Goal: Answer question/provide support

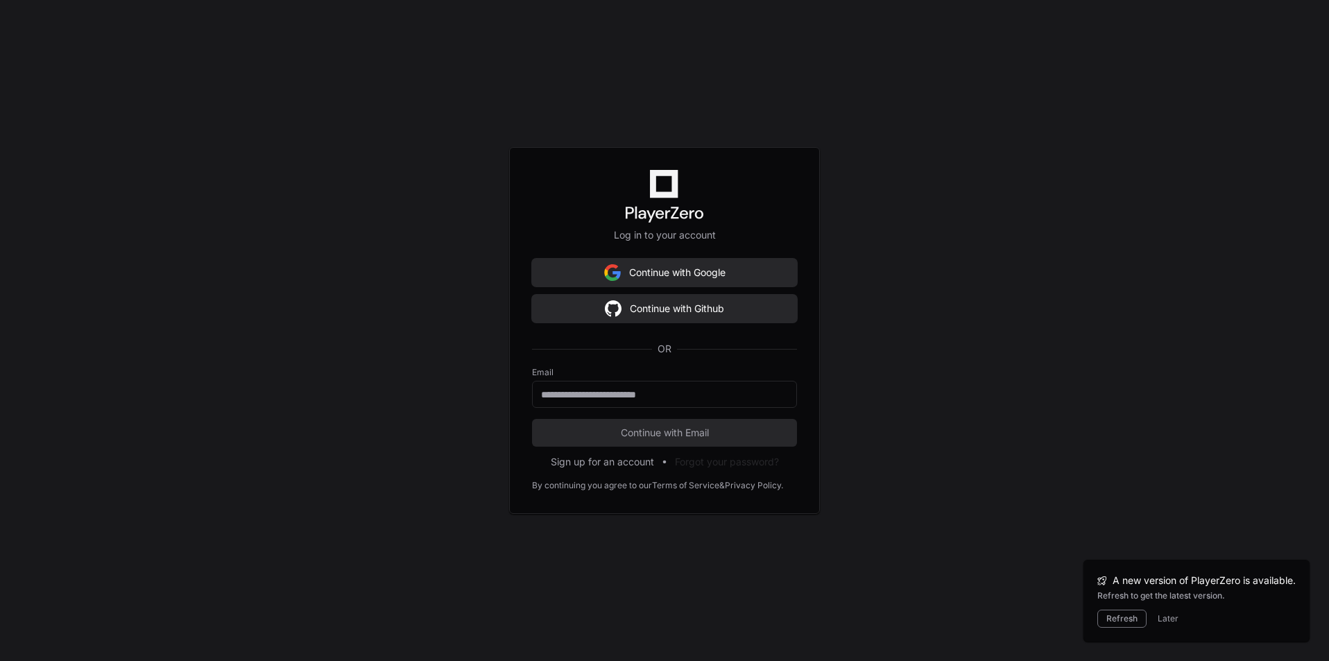
scroll to position [17297, 0]
click at [671, 406] on form "Email Continue with Email" at bounding box center [664, 407] width 265 height 80
click at [671, 399] on input "email" at bounding box center [664, 395] width 247 height 14
type input "**********"
click at [591, 429] on span "Continue with Email" at bounding box center [664, 433] width 265 height 14
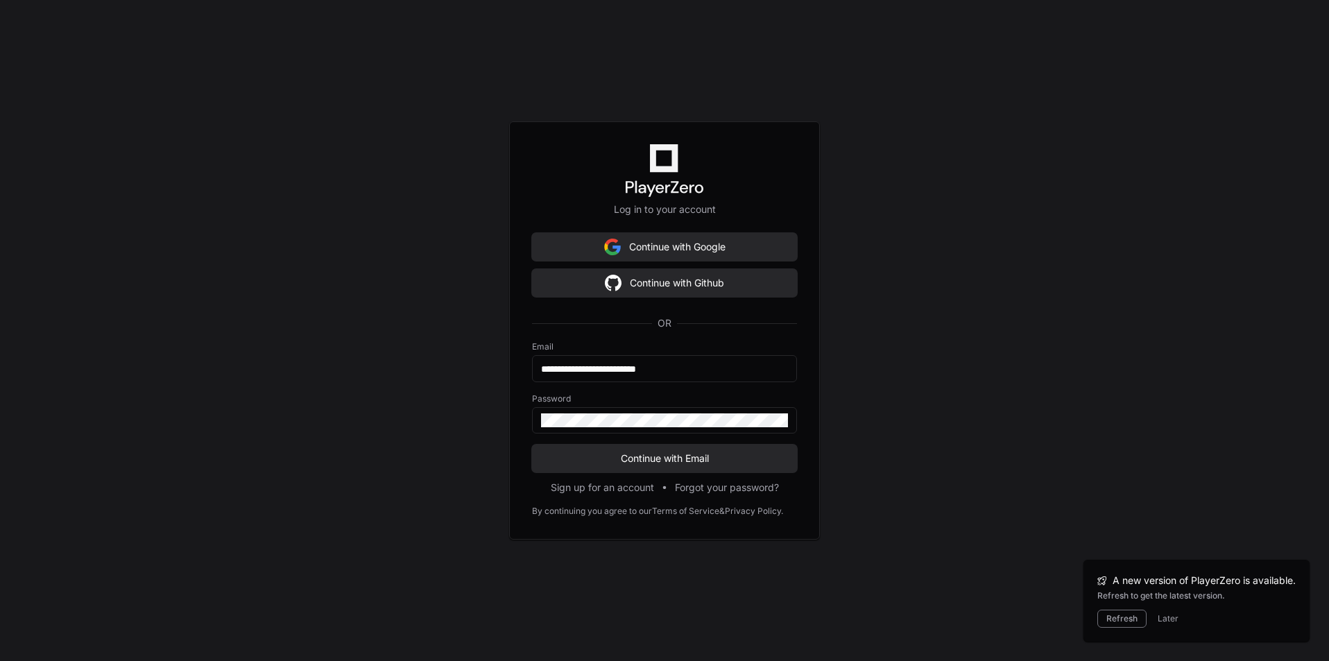
click at [458, 469] on div "**********" at bounding box center [664, 330] width 1329 height 661
click at [591, 459] on span "Continue with Email" at bounding box center [664, 458] width 265 height 14
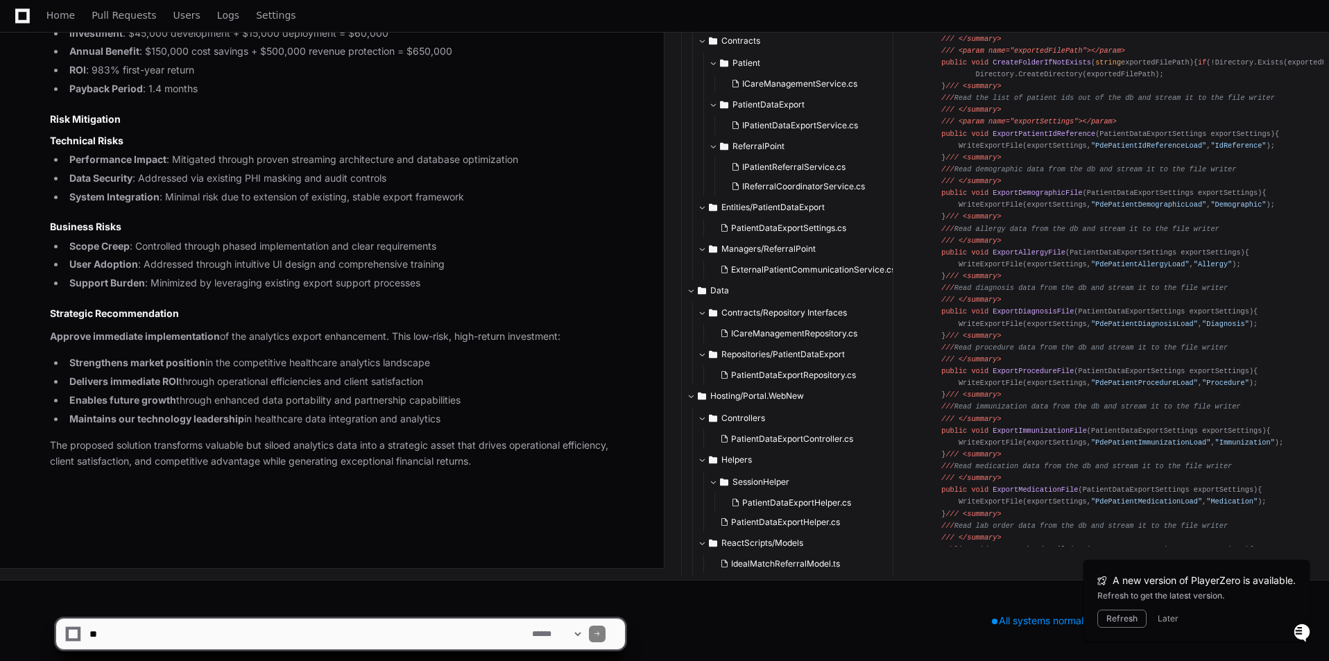
scroll to position [0, 0]
click at [53, 15] on span "Home" at bounding box center [60, 15] width 28 height 8
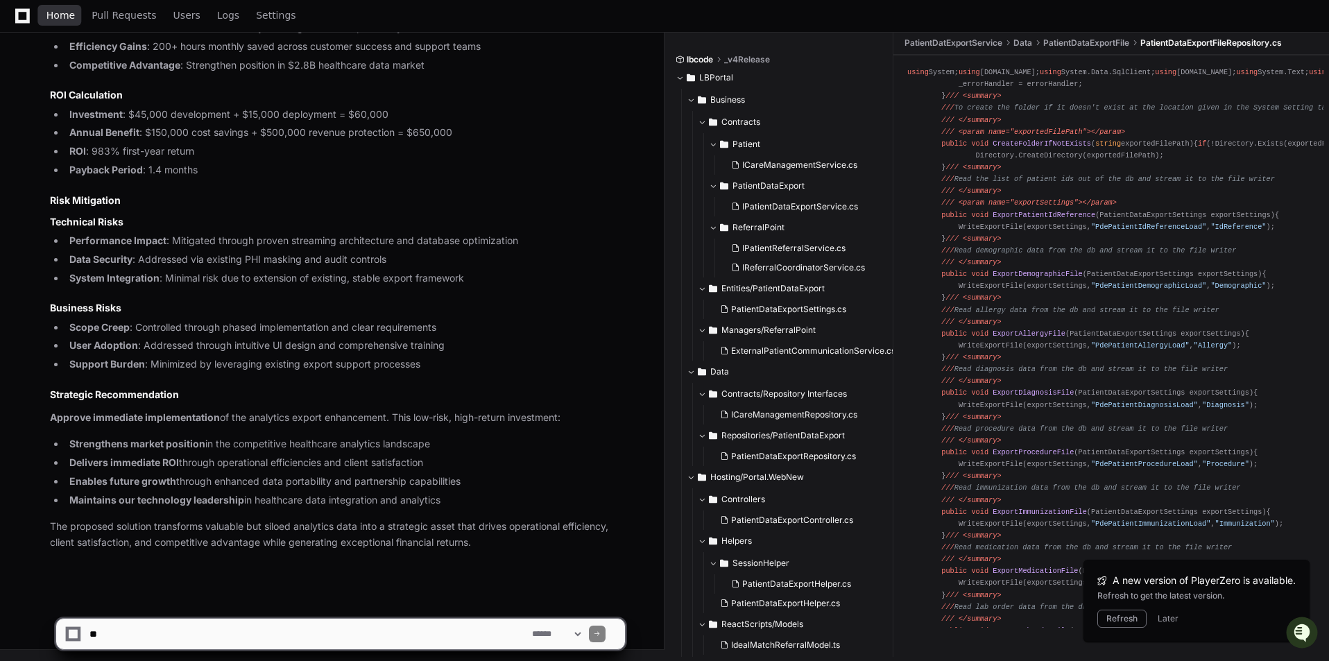
click at [62, 14] on span "Home" at bounding box center [60, 15] width 28 height 8
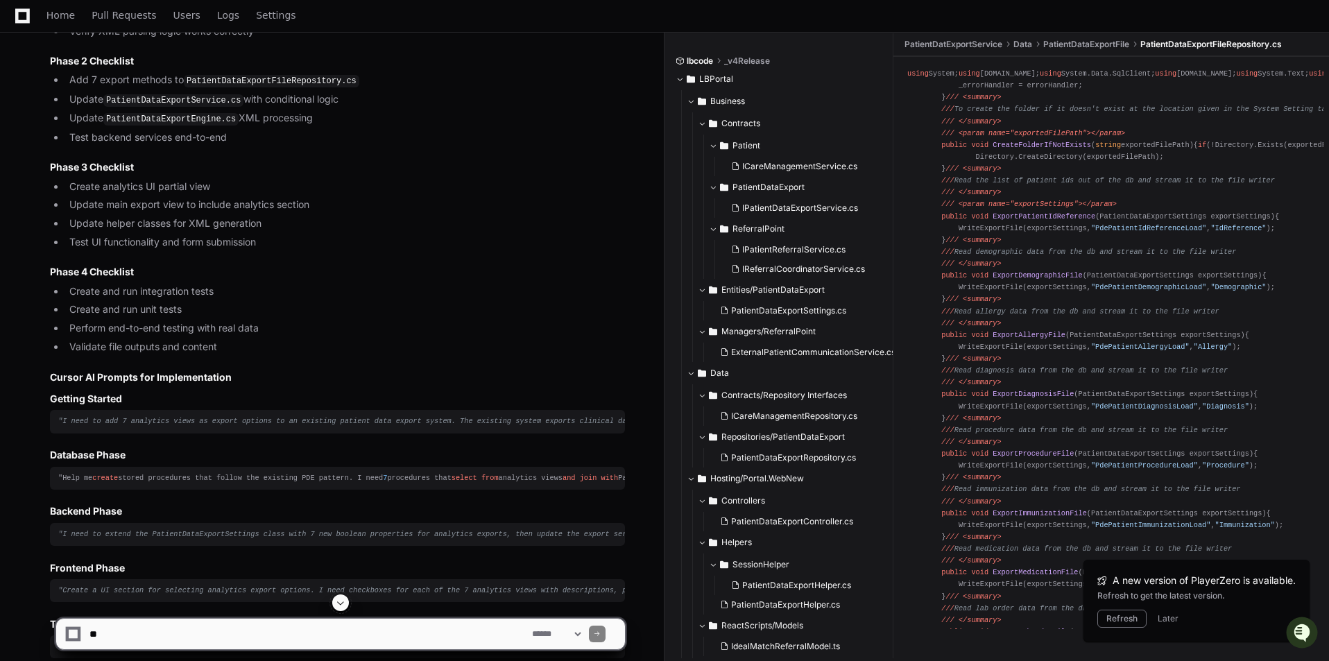
scroll to position [11475, 0]
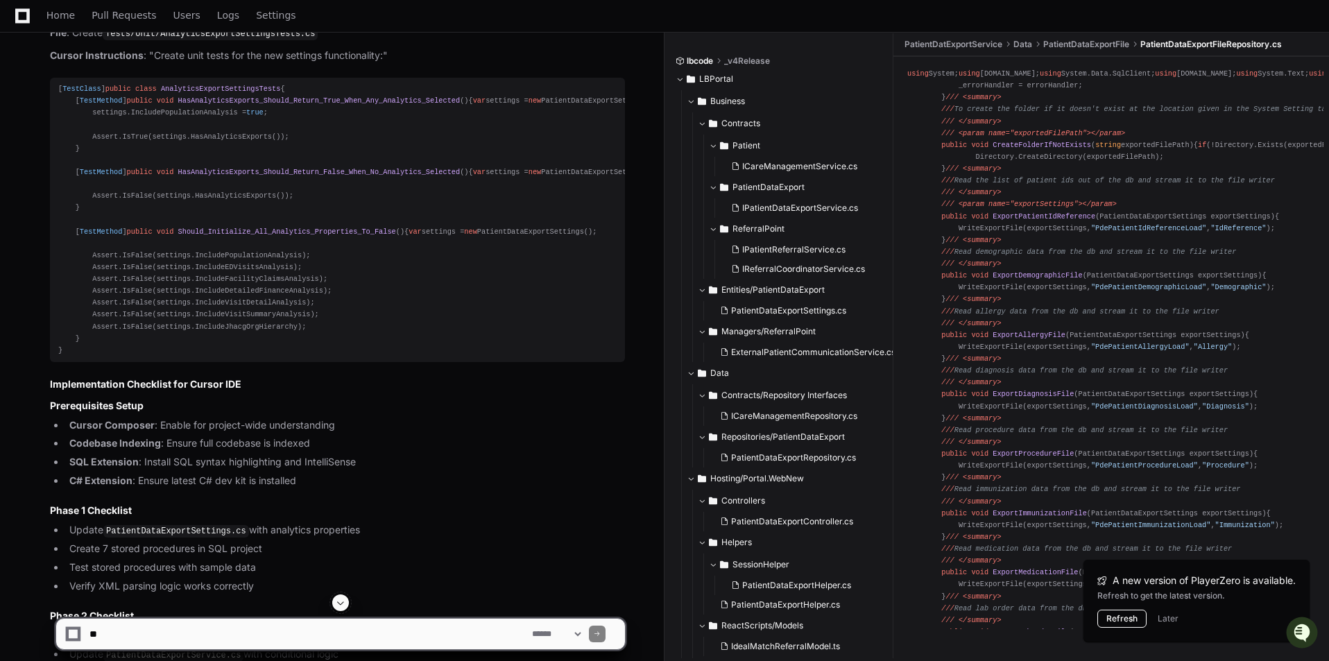
click at [1124, 620] on button "Refresh" at bounding box center [1121, 619] width 49 height 18
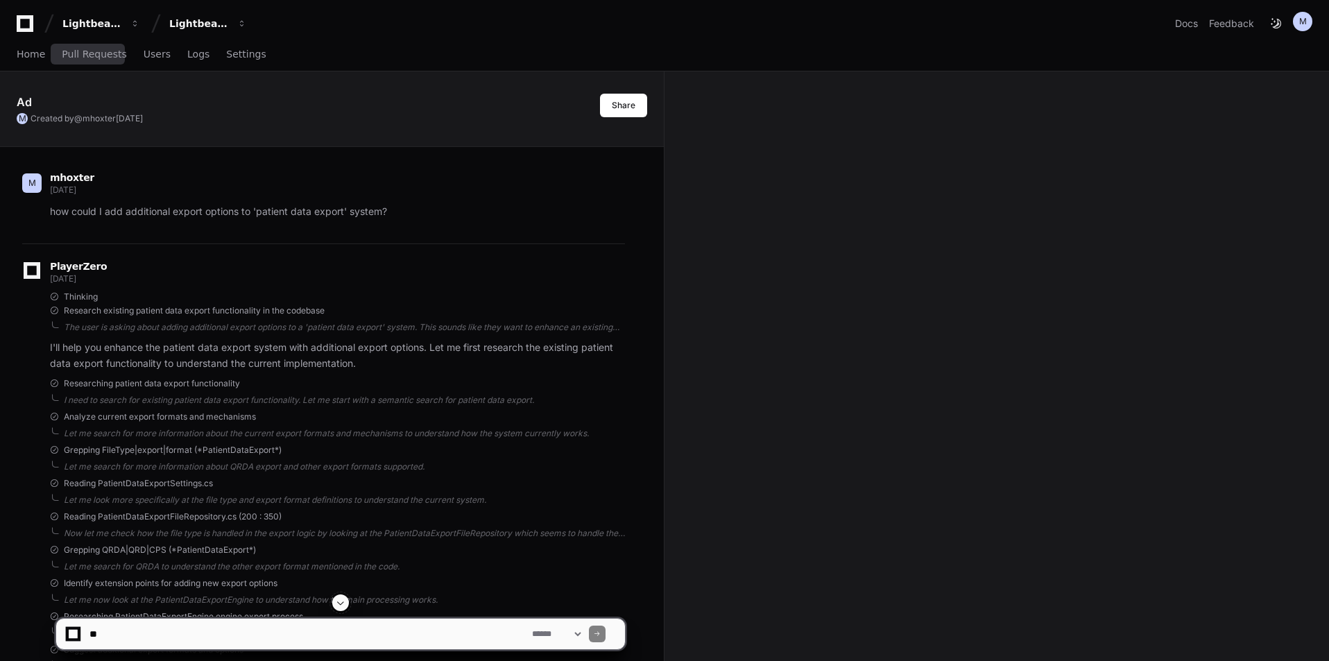
click at [90, 51] on span "Pull Requests" at bounding box center [94, 54] width 64 height 8
click at [146, 51] on span "Users" at bounding box center [157, 54] width 27 height 8
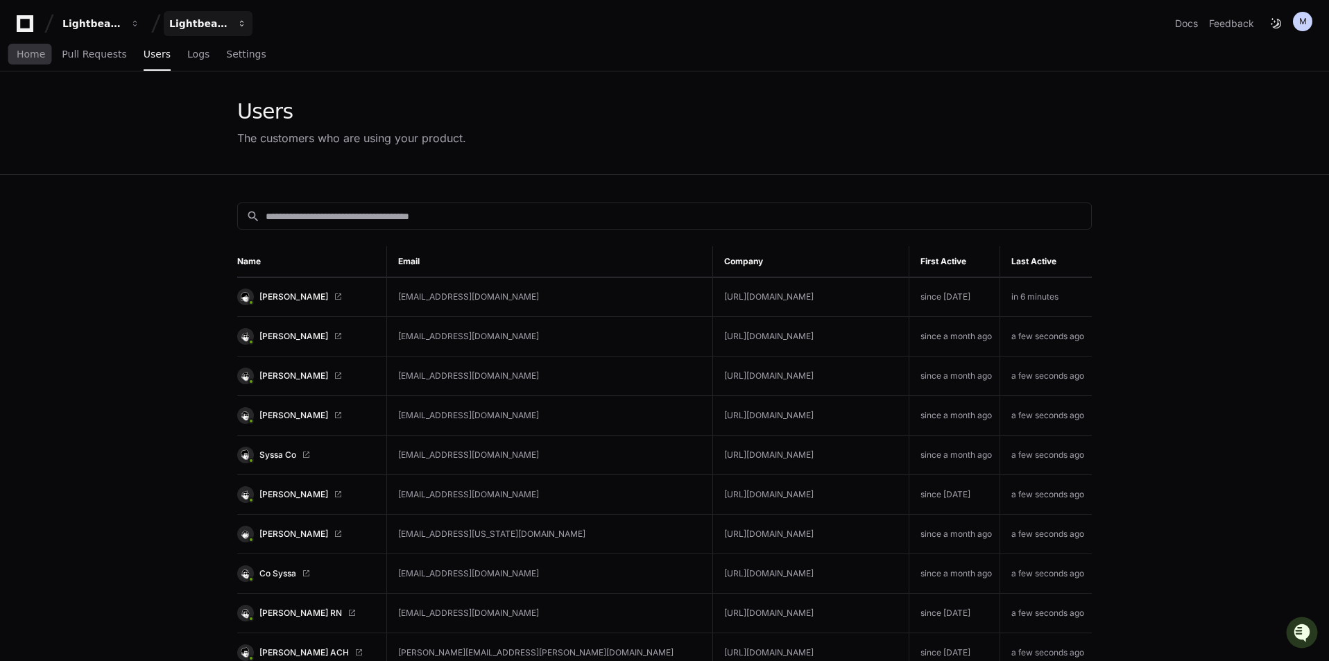
click at [32, 52] on span "Home" at bounding box center [31, 54] width 28 height 8
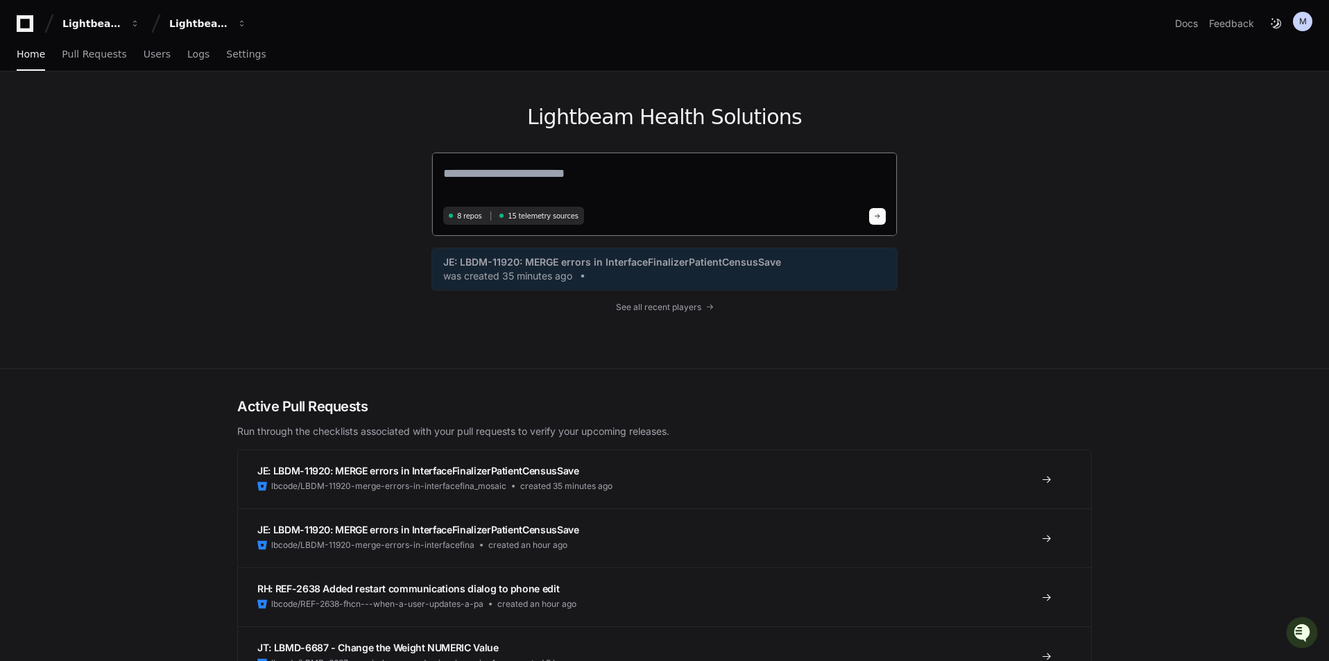
click at [555, 175] on textarea at bounding box center [664, 183] width 442 height 39
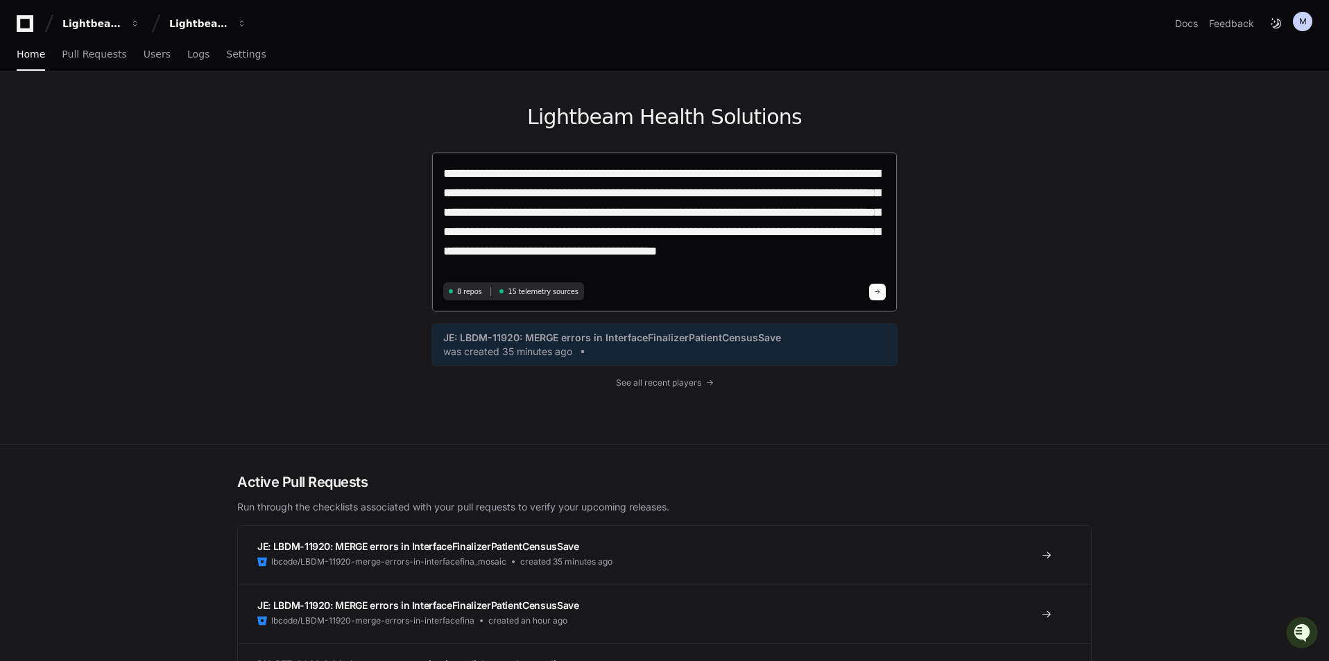
type textarea "**********"
click at [526, 292] on span "15 telemetry sources" at bounding box center [543, 291] width 70 height 10
click at [488, 292] on span at bounding box center [491, 291] width 18 height 12
click at [544, 296] on span "15 telemetry sources" at bounding box center [543, 291] width 70 height 10
click at [879, 294] on span at bounding box center [877, 291] width 7 height 7
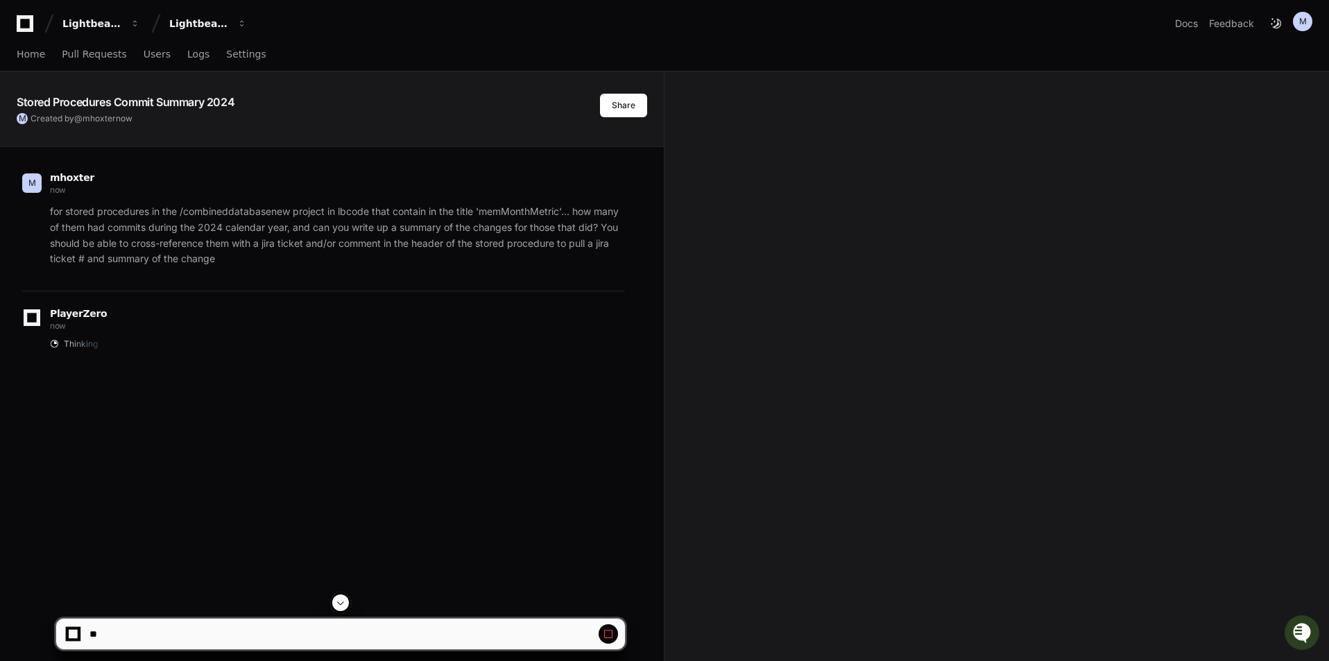
click at [1308, 627] on icon "Open customer support" at bounding box center [1301, 632] width 35 height 35
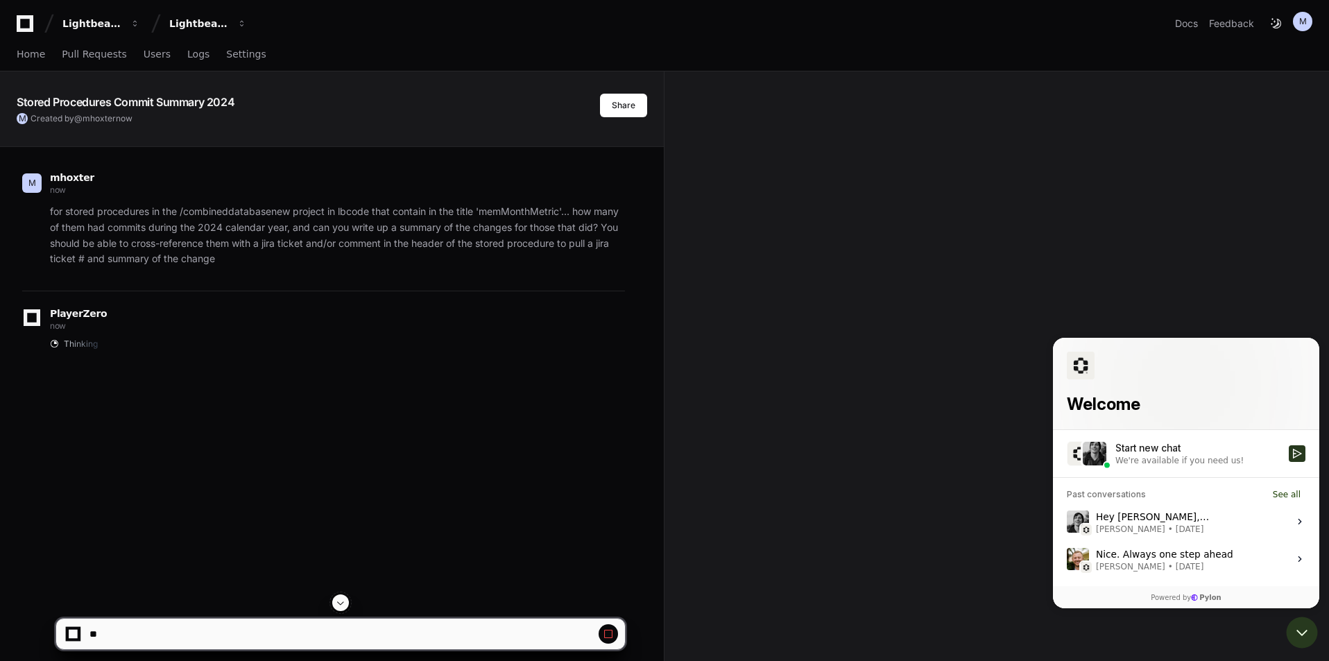
click at [1187, 448] on div "Start new chat" at bounding box center [1197, 448] width 165 height 14
click at [1288, 448] on button "Start new chat We're available if you need us!" at bounding box center [1296, 453] width 17 height 17
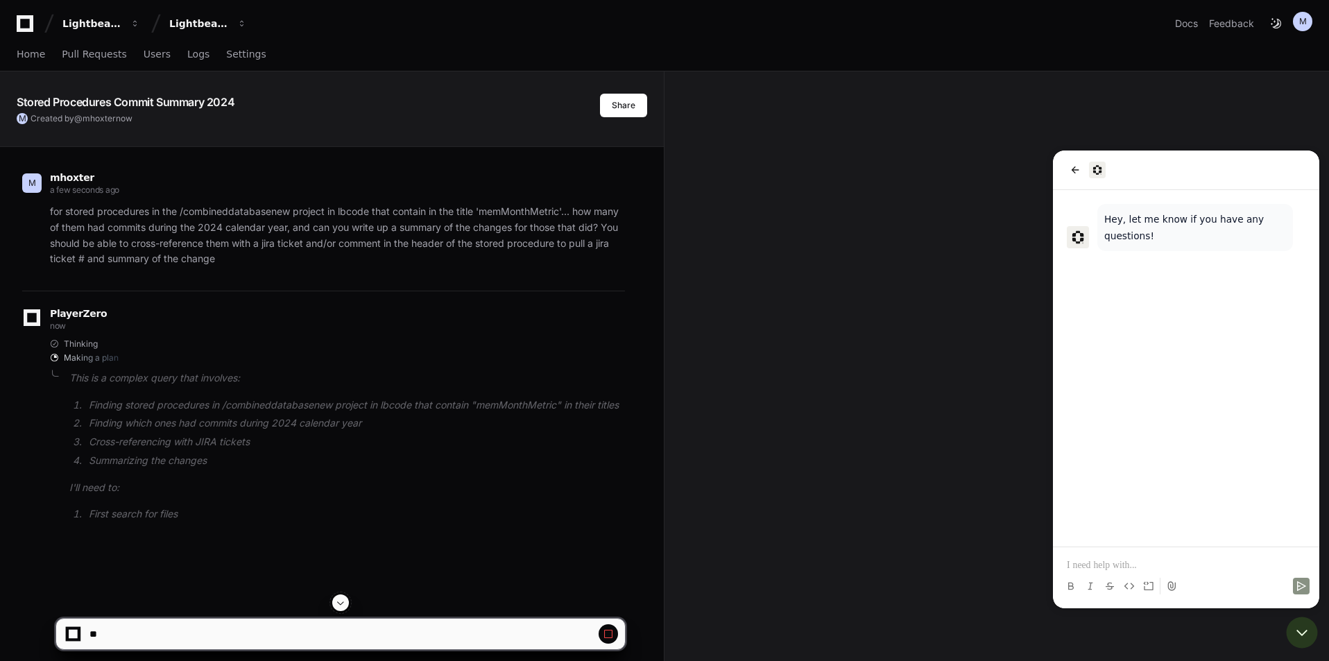
click at [1123, 567] on p at bounding box center [1185, 565] width 239 height 14
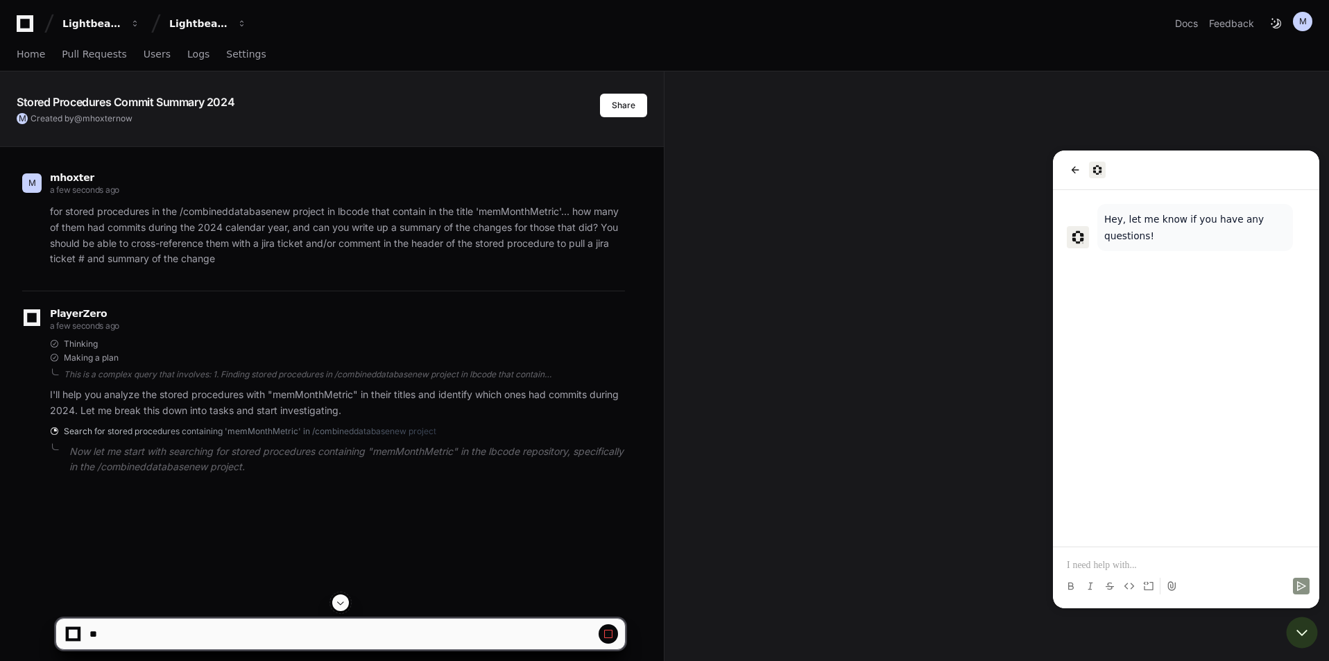
click at [1114, 567] on p at bounding box center [1185, 565] width 239 height 14
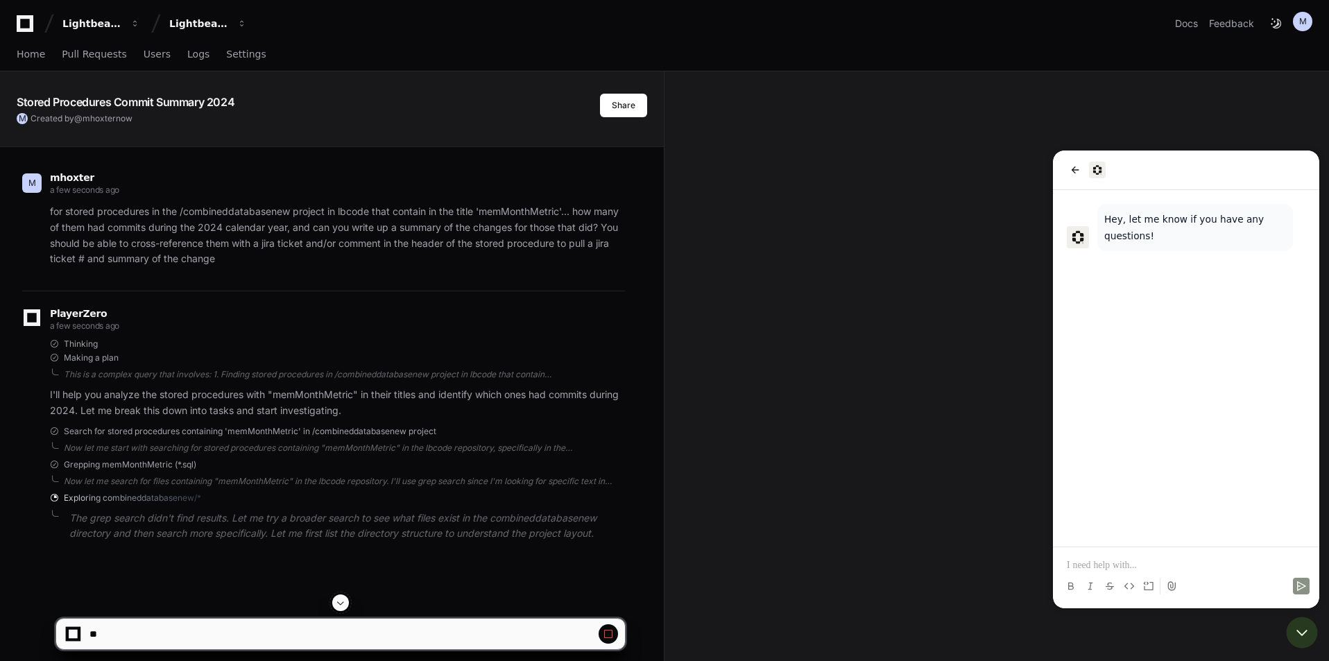
click at [1134, 569] on p at bounding box center [1185, 565] width 239 height 14
click at [1141, 568] on p at bounding box center [1185, 565] width 239 height 14
paste div
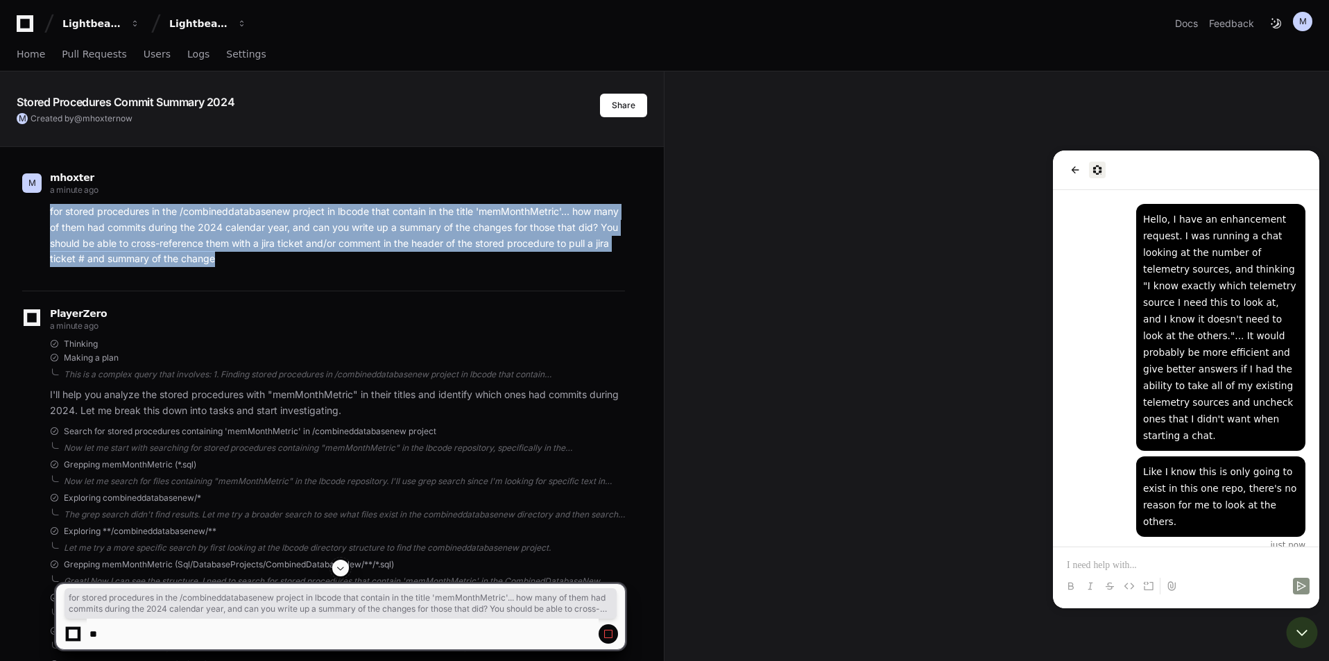
drag, startPoint x: 238, startPoint y: 258, endPoint x: 34, endPoint y: 208, distance: 209.9
click at [34, 208] on div "for stored procedures in the /combineddatabasenew project in lbcode that contai…" at bounding box center [323, 235] width 603 height 63
copy p "for stored procedures in the /combineddatabasenew project in lbcode that contai…"
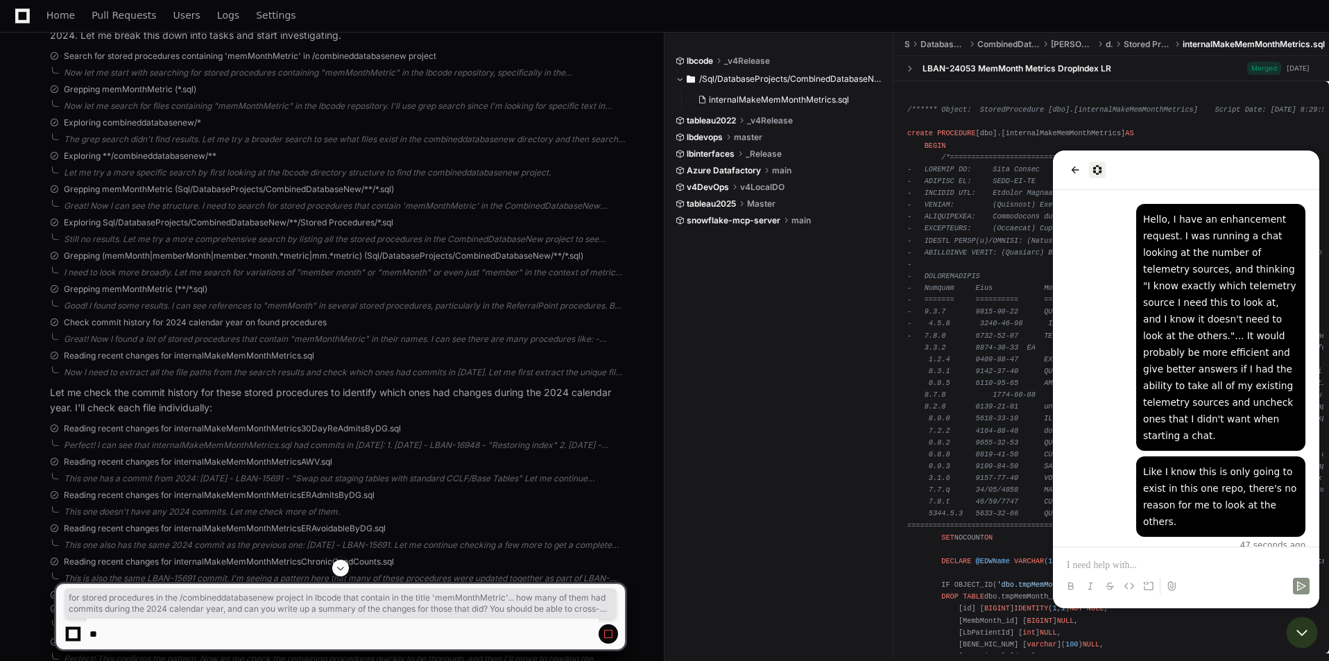
scroll to position [307, 0]
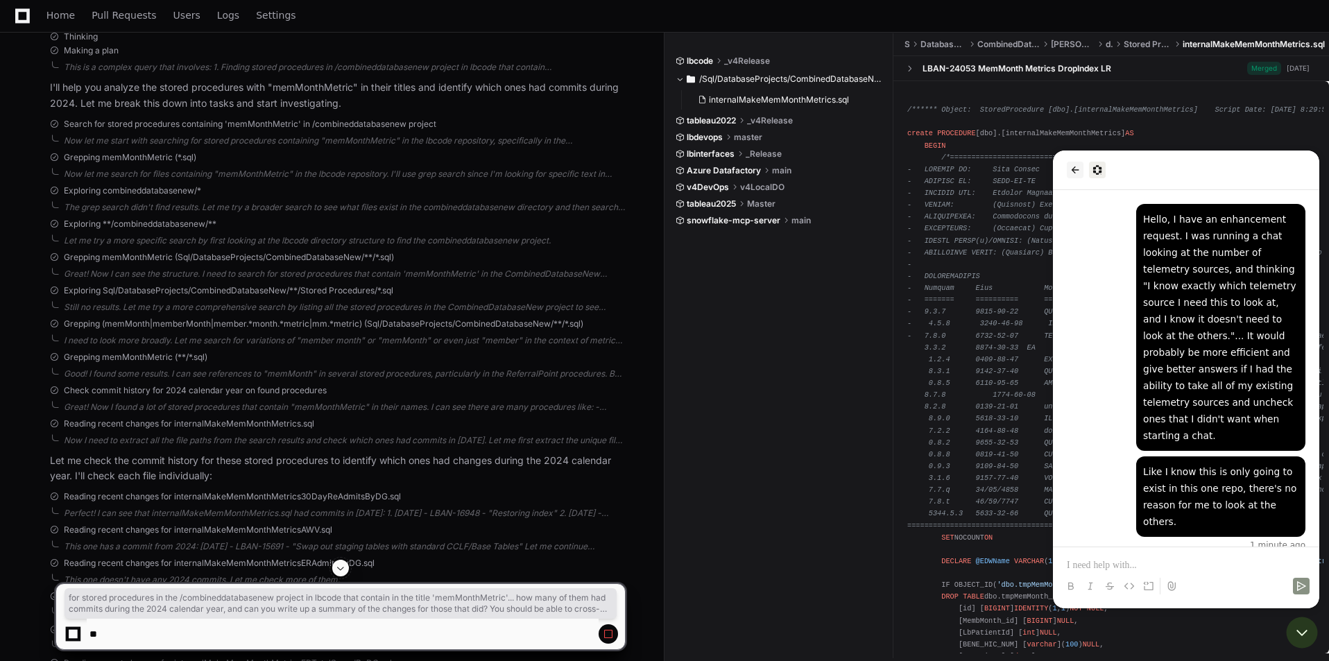
click at [1079, 170] on icon "back" at bounding box center [1074, 169] width 11 height 11
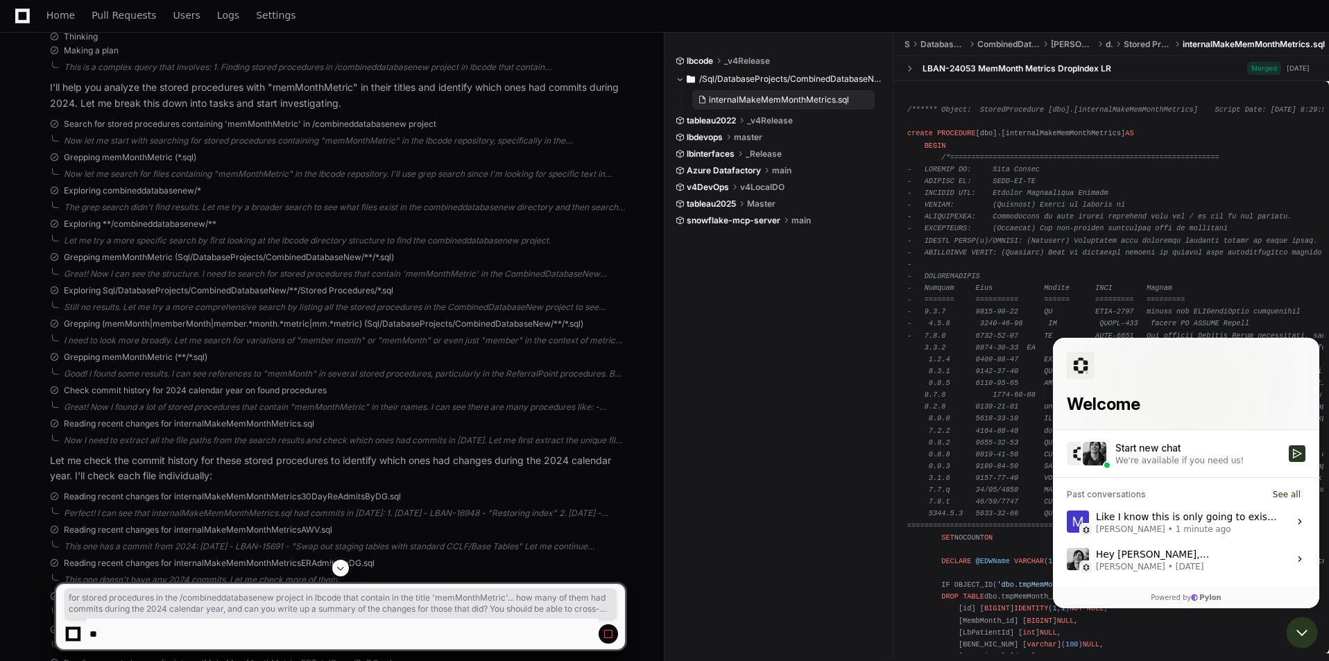
click at [764, 103] on span "internalMakeMemMonthMetrics.sql" at bounding box center [779, 99] width 140 height 11
click at [1236, 521] on div "Like I know this is only going to exist in this one repo, there's no reason for…" at bounding box center [1188, 521] width 184 height 26
click at [1066, 521] on button "View issue" at bounding box center [1066, 521] width 1 height 1
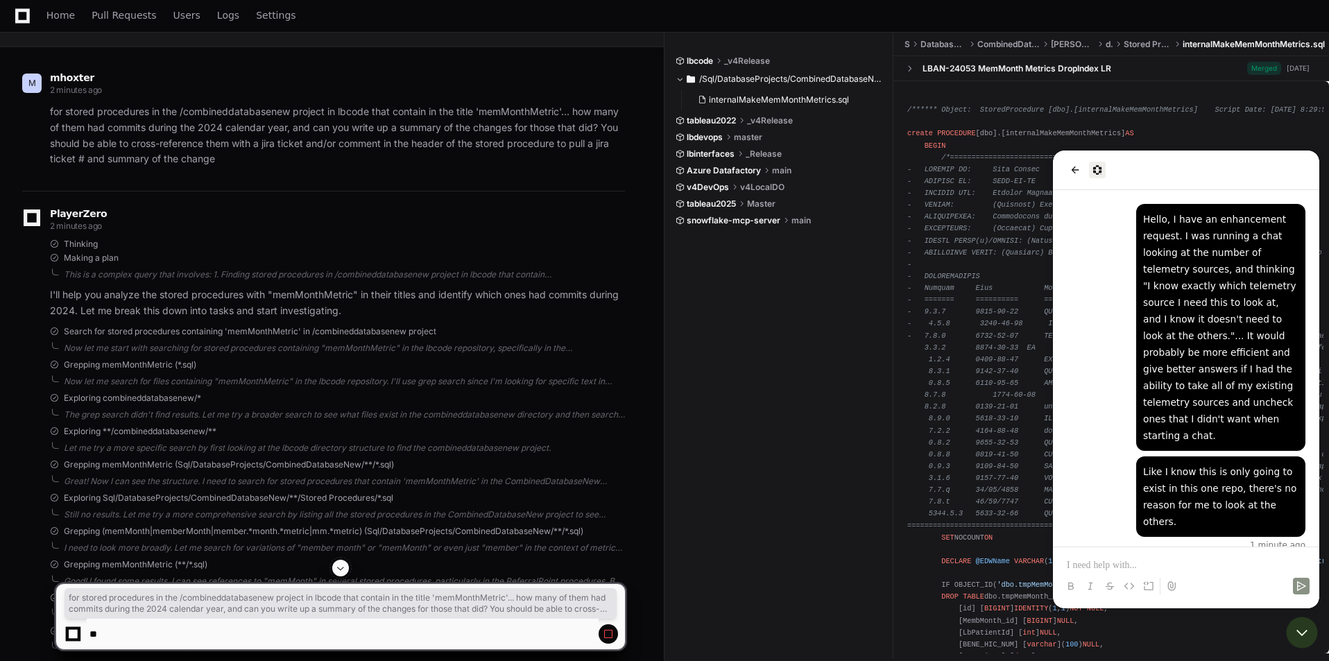
scroll to position [99, 0]
click at [1078, 167] on icon "back" at bounding box center [1074, 169] width 11 height 11
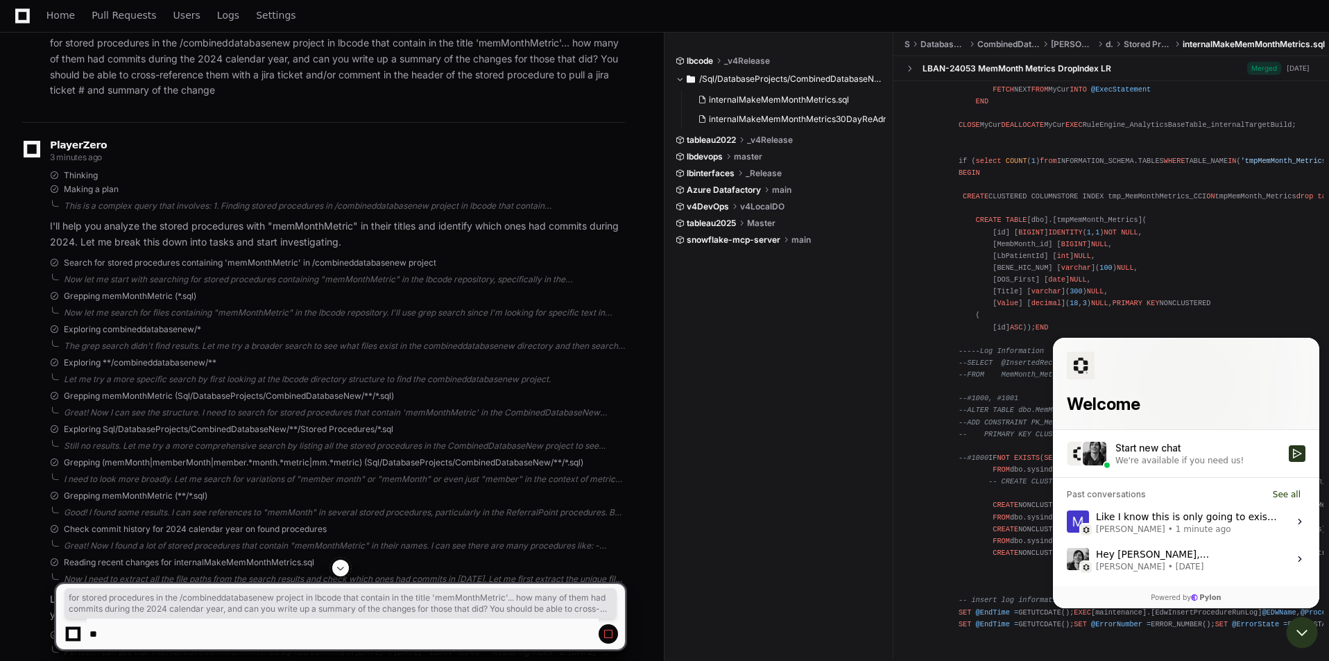
scroll to position [1803, 0]
click at [796, 121] on span "internalMakeMemMonthMetrics30DayReAdmitsByDG.sql" at bounding box center [822, 119] width 227 height 11
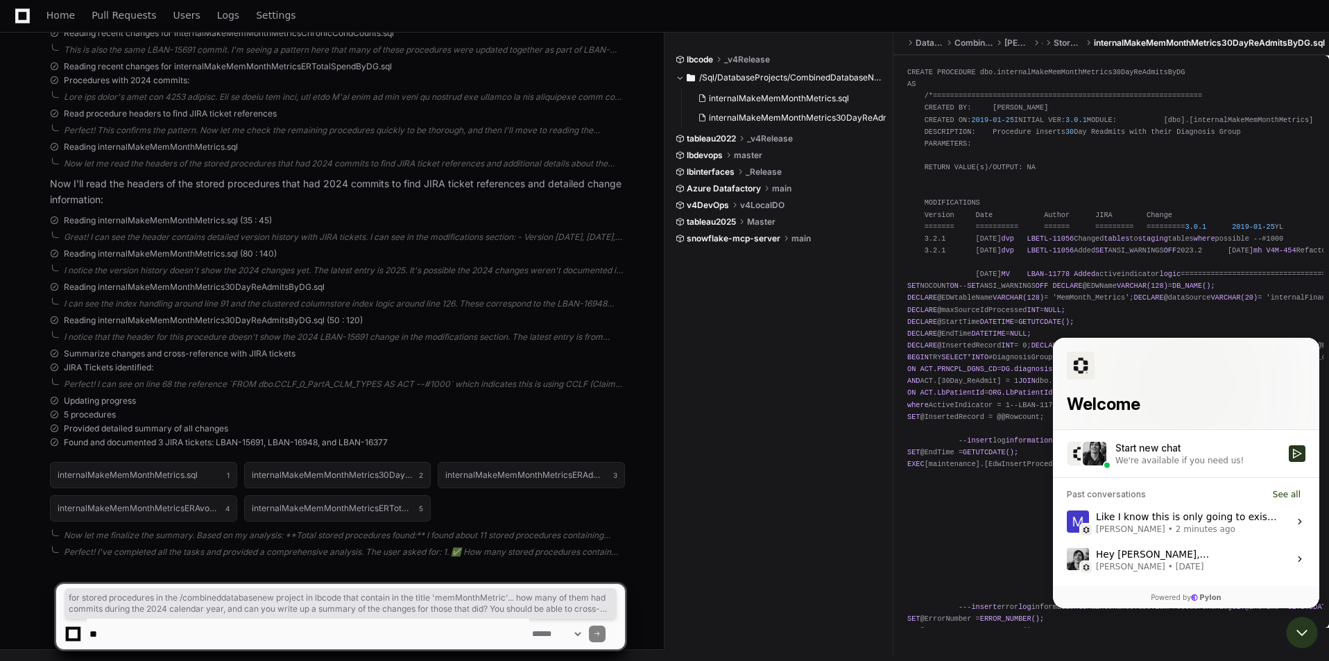
scroll to position [909, 0]
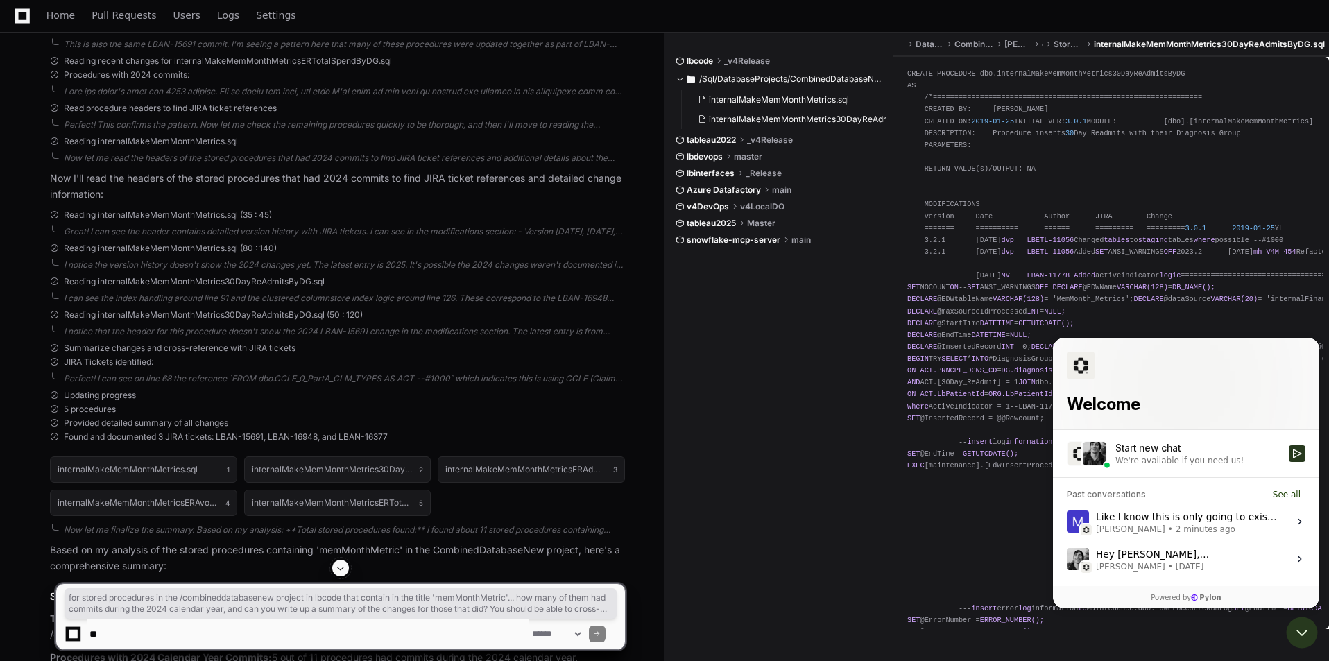
click at [744, 139] on span at bounding box center [741, 140] width 8 height 8
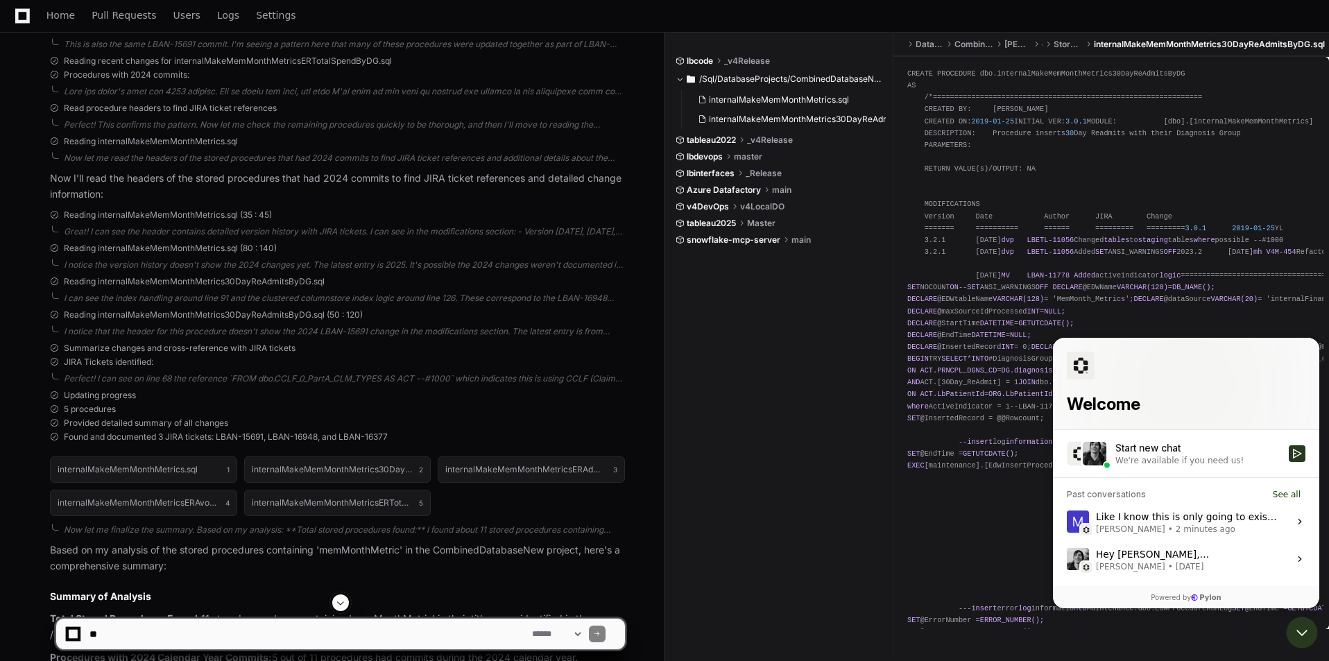
click at [745, 139] on span at bounding box center [741, 140] width 8 height 8
click at [785, 241] on span at bounding box center [785, 240] width 8 height 8
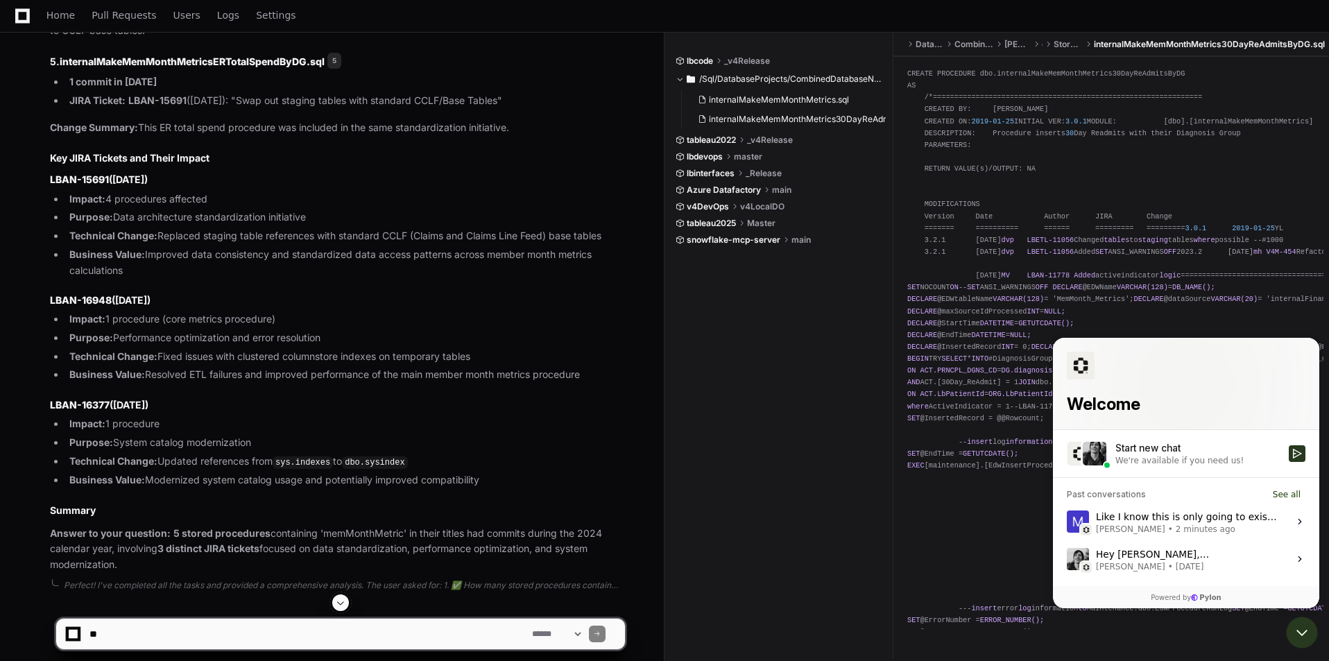
scroll to position [2155, 0]
